Goal: Obtain resource: Download file/media

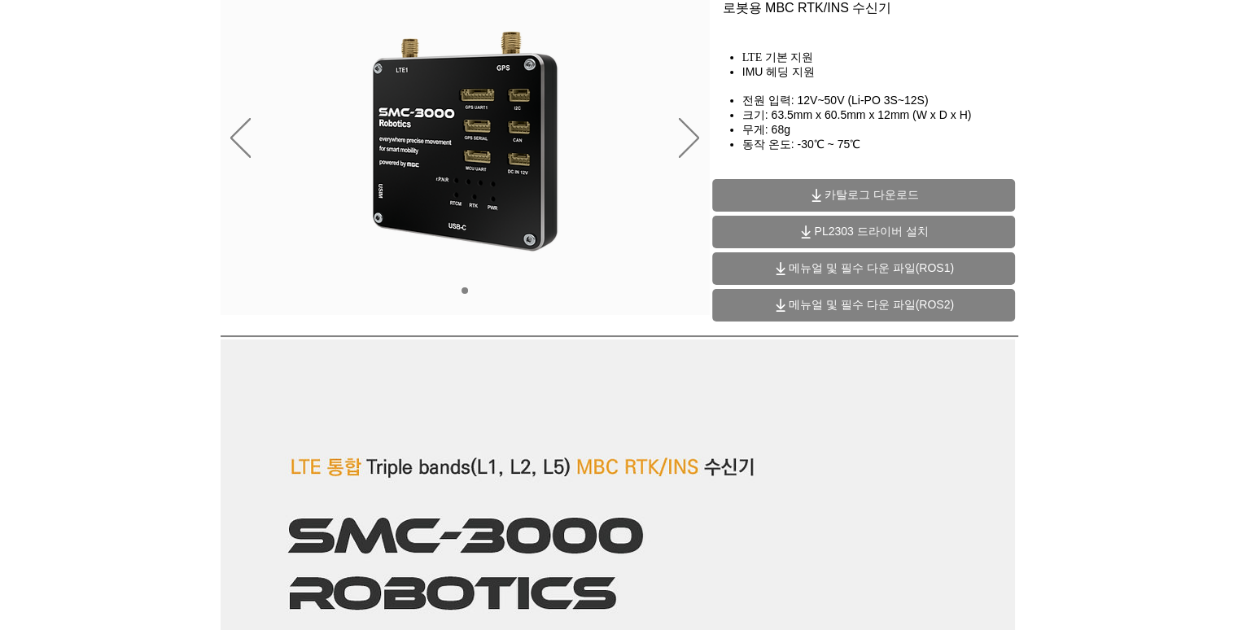
click at [869, 238] on span "PL2303 드라이버 설치" at bounding box center [871, 232] width 114 height 15
click at [840, 305] on span "메뉴얼 및 필수 다운 파일(ROS2)" at bounding box center [871, 305] width 165 height 15
click at [633, 260] on div "슬라이드쇼" at bounding box center [465, 139] width 489 height 352
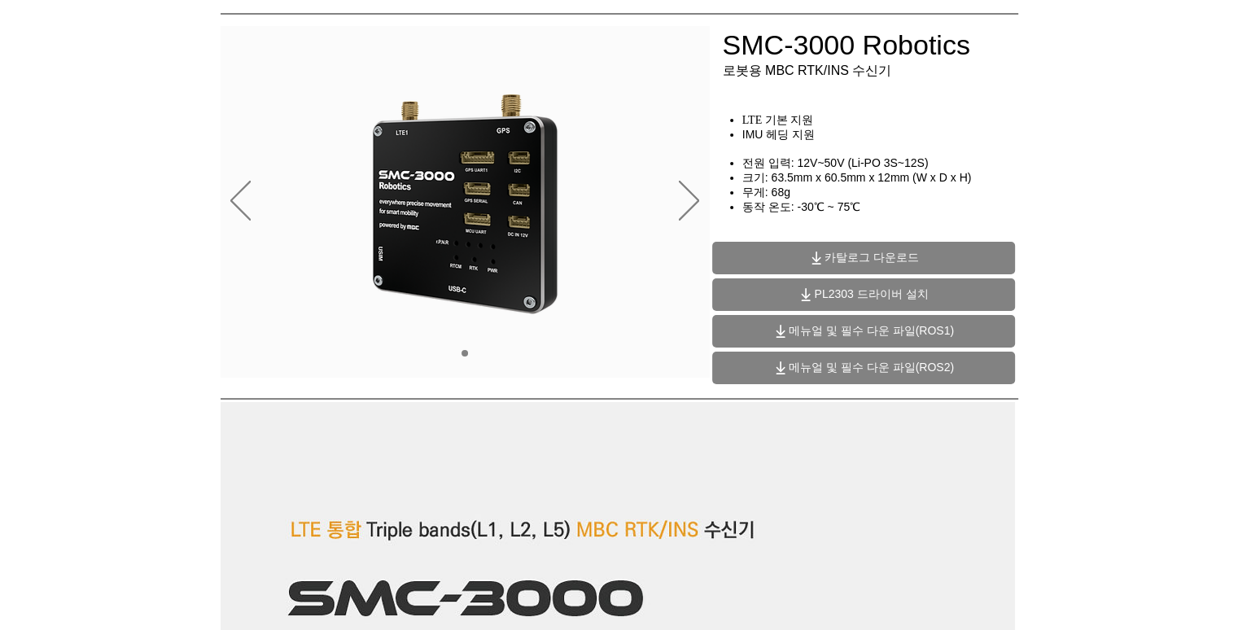
scroll to position [98, 0]
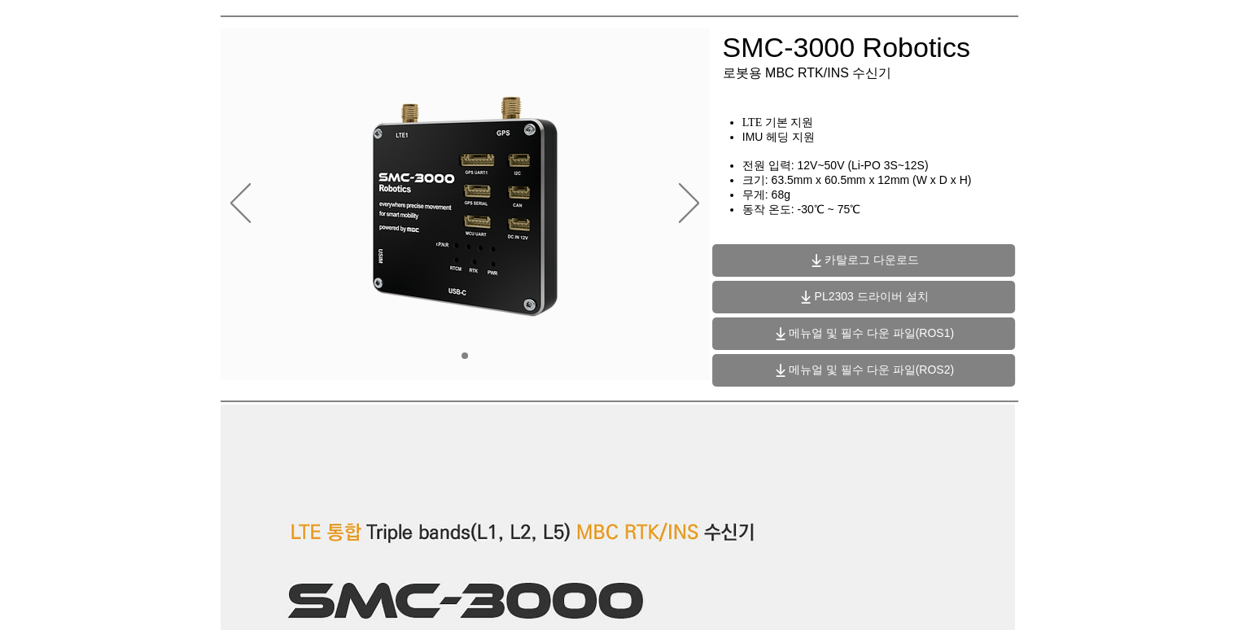
click at [812, 251] on span "카탈로그 다운로드" at bounding box center [863, 260] width 303 height 33
click at [246, 120] on div at bounding box center [619, 22] width 1238 height 241
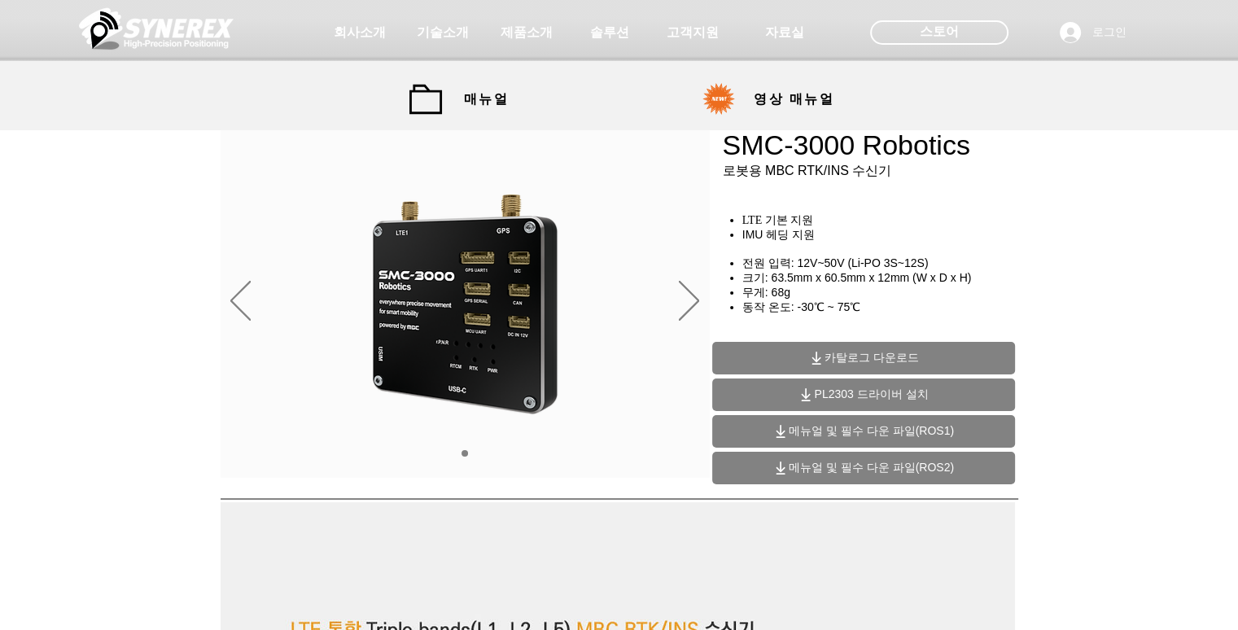
click at [532, 103] on div at bounding box center [619, 65] width 1238 height 130
click at [488, 102] on span "매뉴얼" at bounding box center [486, 99] width 45 height 17
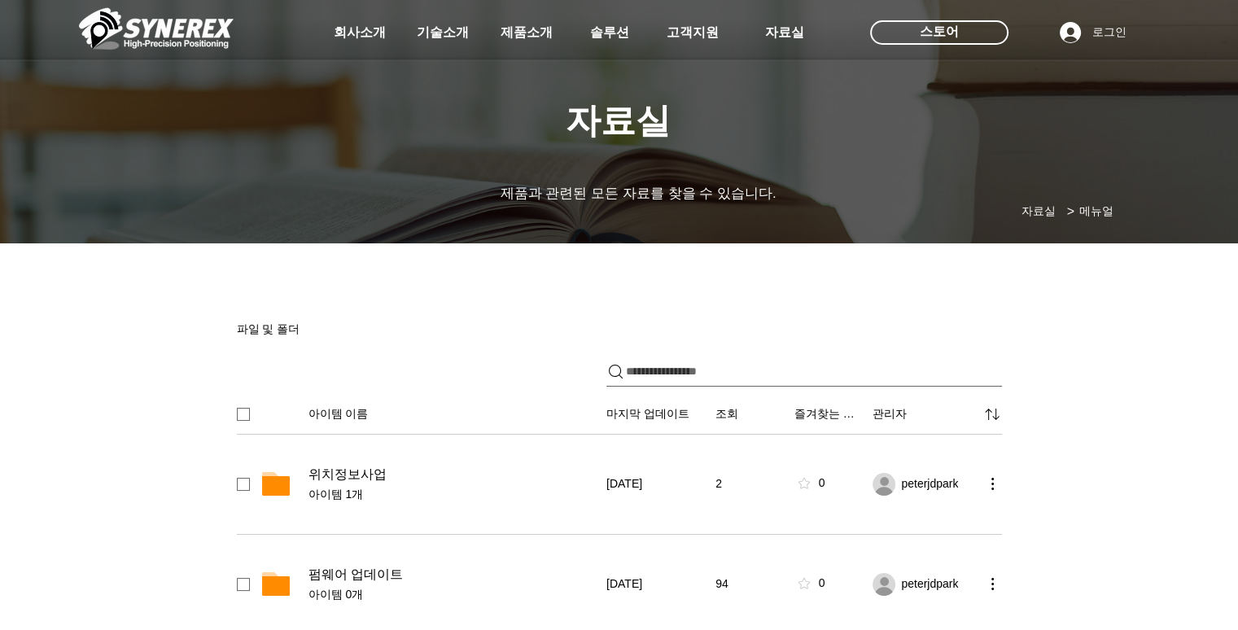
click at [615, 31] on span "솔루션" at bounding box center [609, 32] width 43 height 17
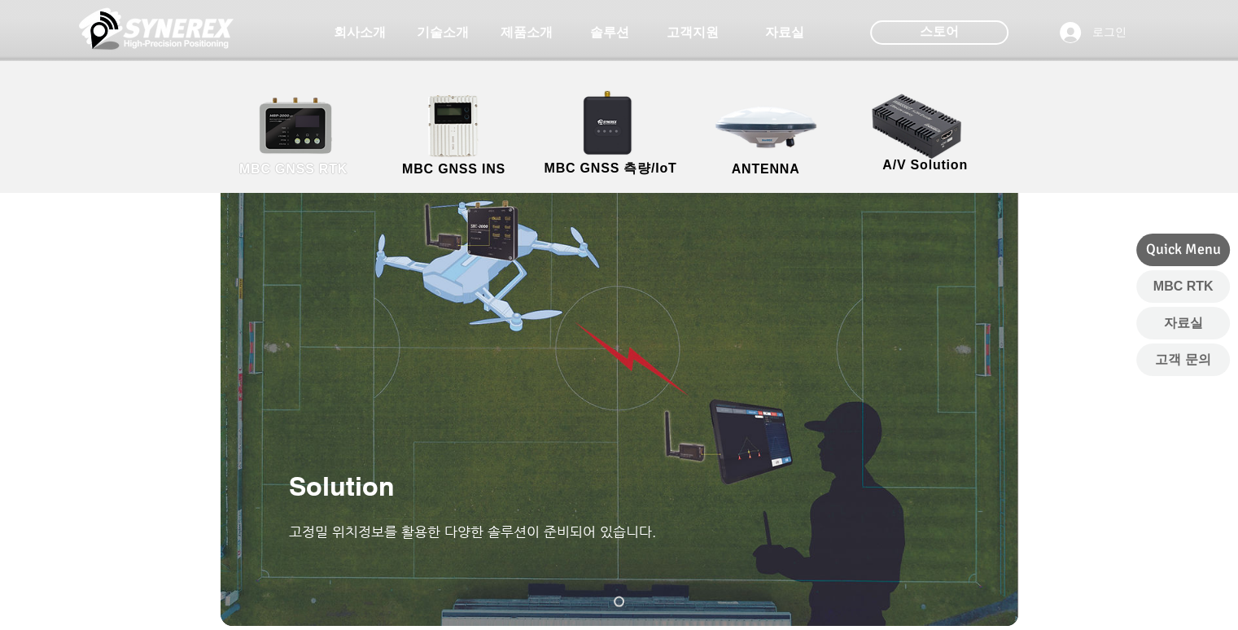
click at [328, 131] on link "MBC GNSS RTK" at bounding box center [294, 136] width 147 height 85
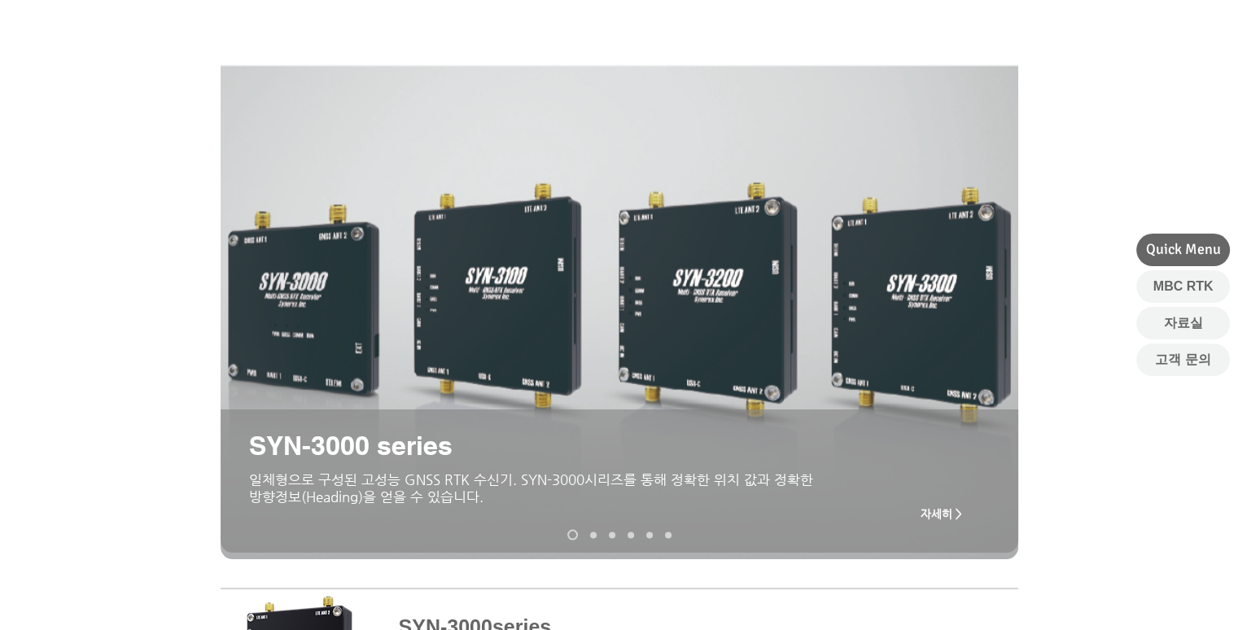
scroll to position [58, 0]
